Goal: Information Seeking & Learning: Learn about a topic

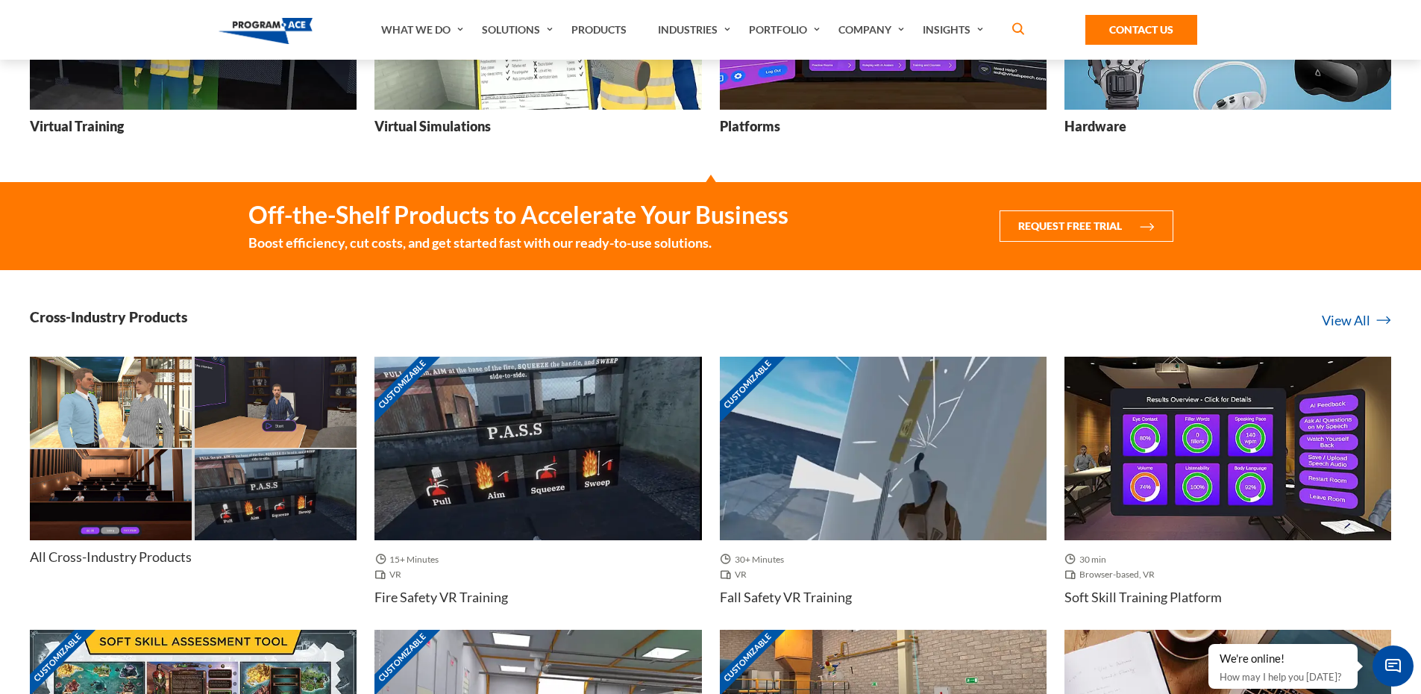
scroll to position [597, 0]
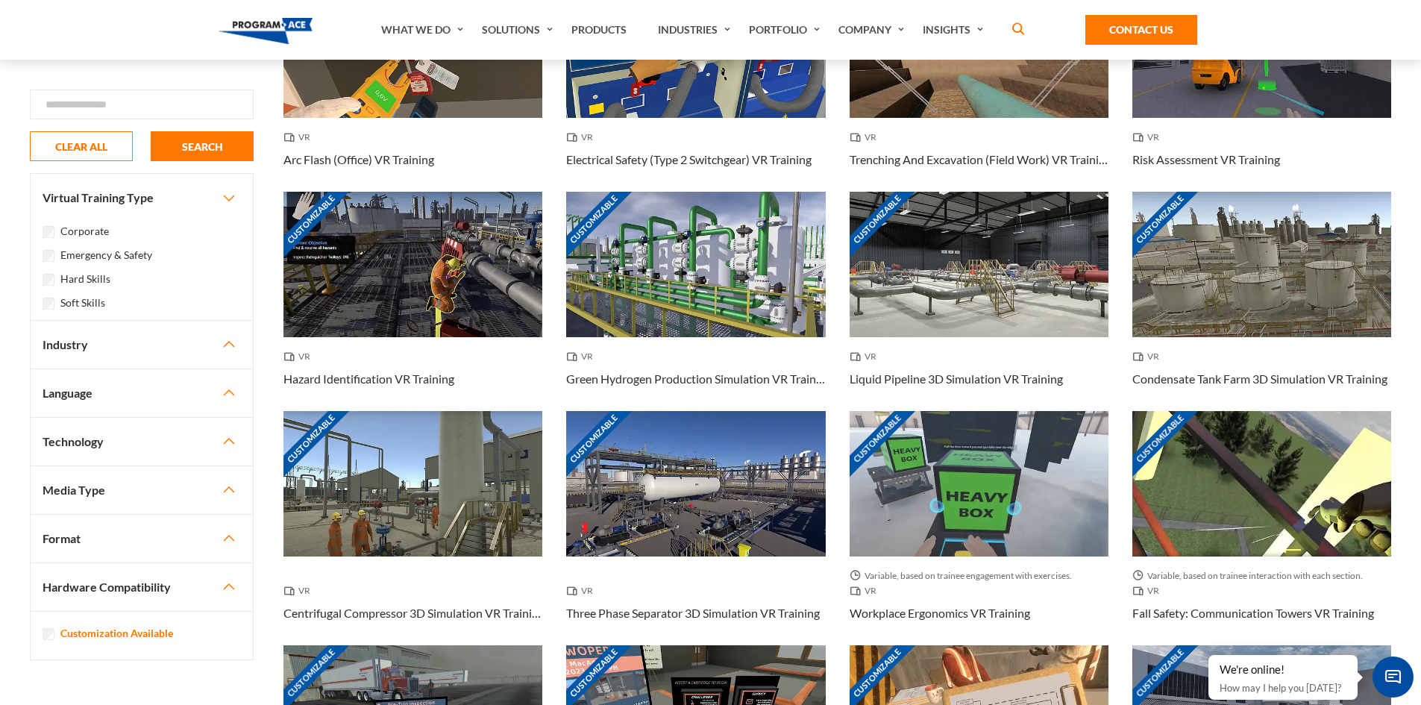
scroll to position [224, 0]
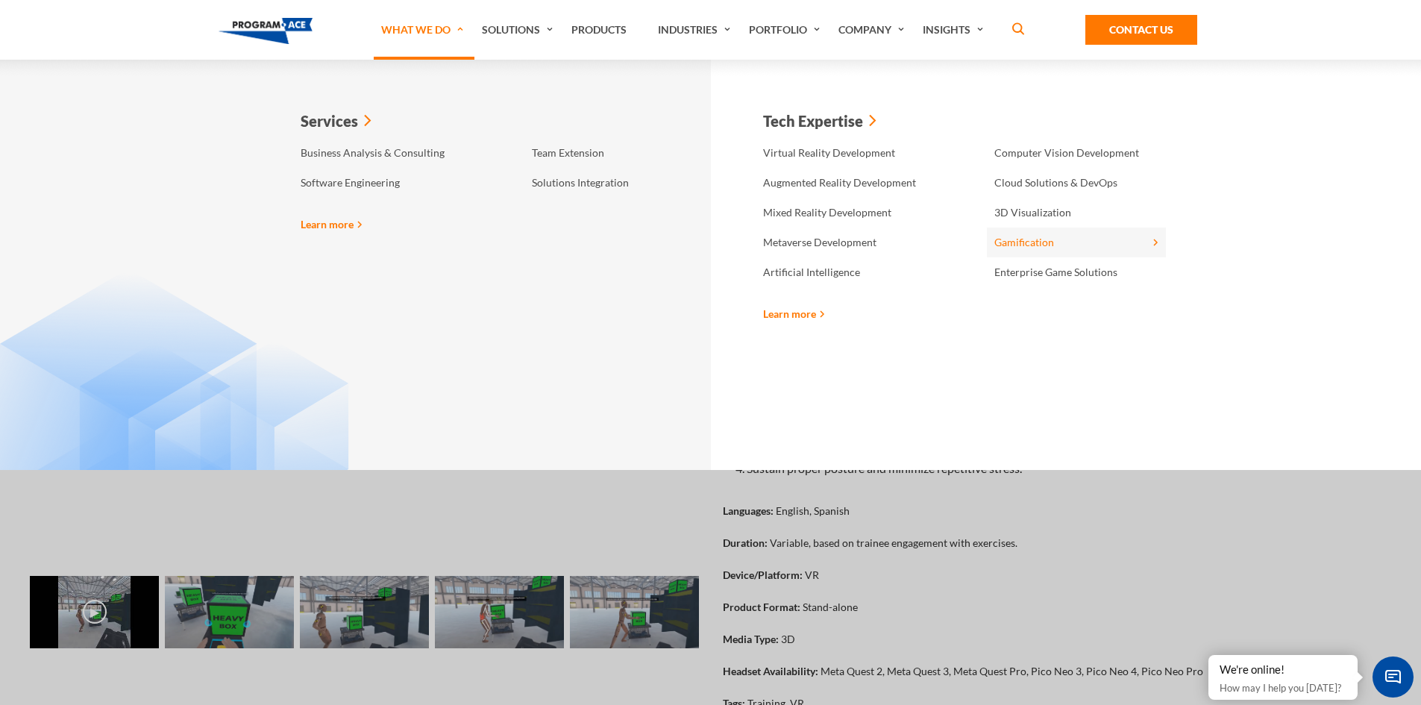
click at [1000, 242] on link "Gamification" at bounding box center [1076, 242] width 179 height 30
